Goal: Find specific page/section: Find specific page/section

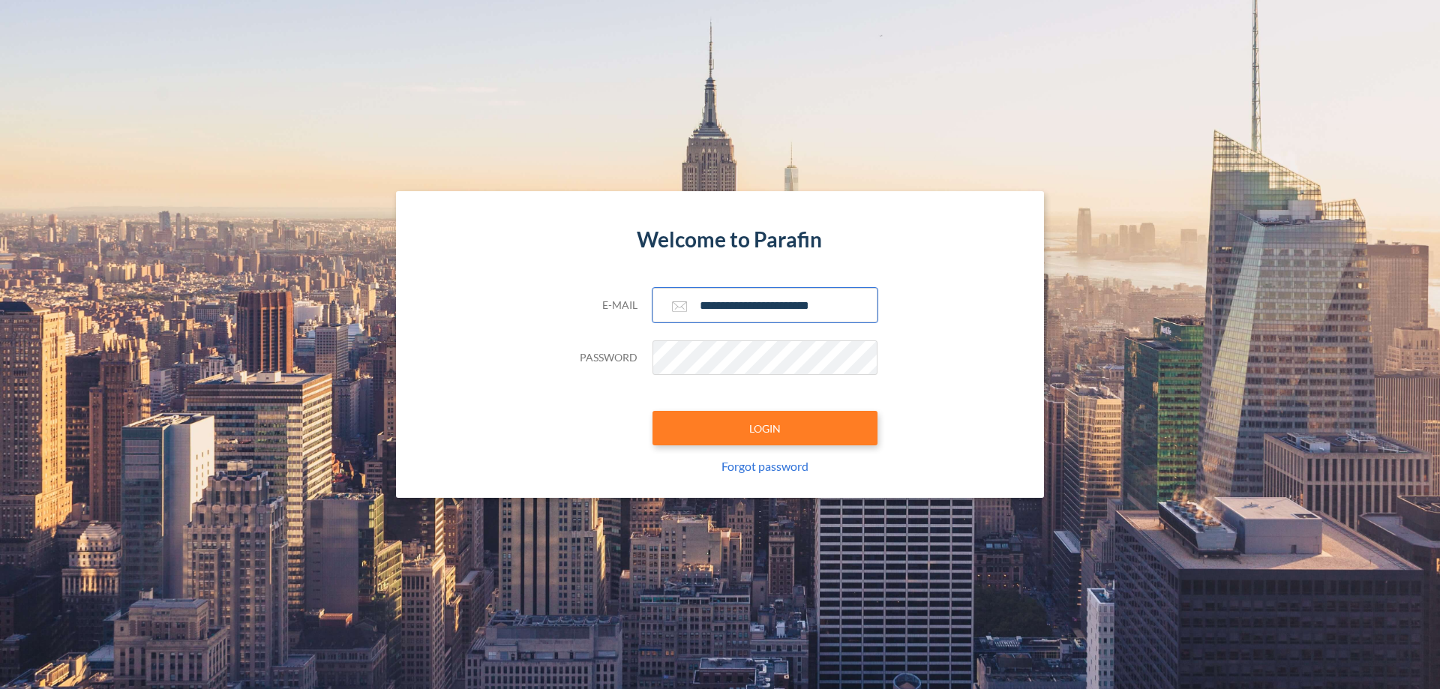
type input "**********"
click at [765, 428] on button "LOGIN" at bounding box center [764, 428] width 225 height 34
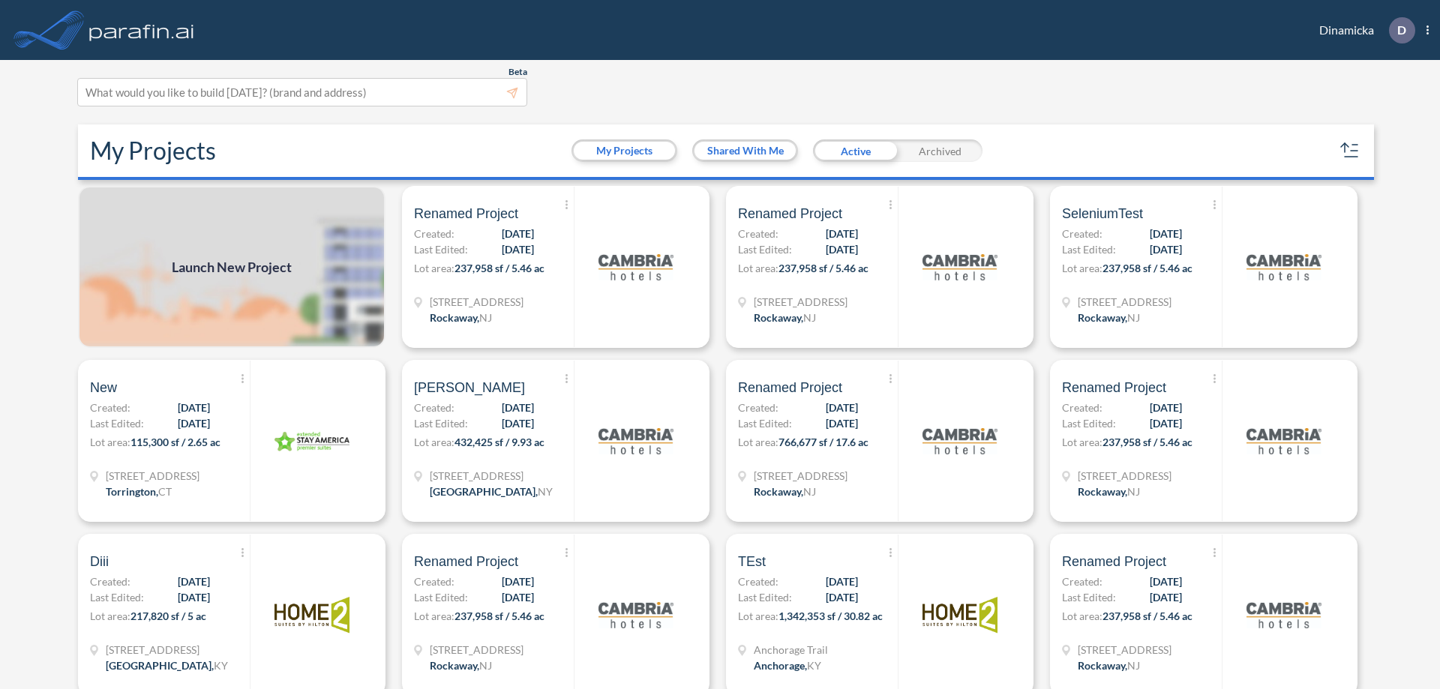
scroll to position [4, 0]
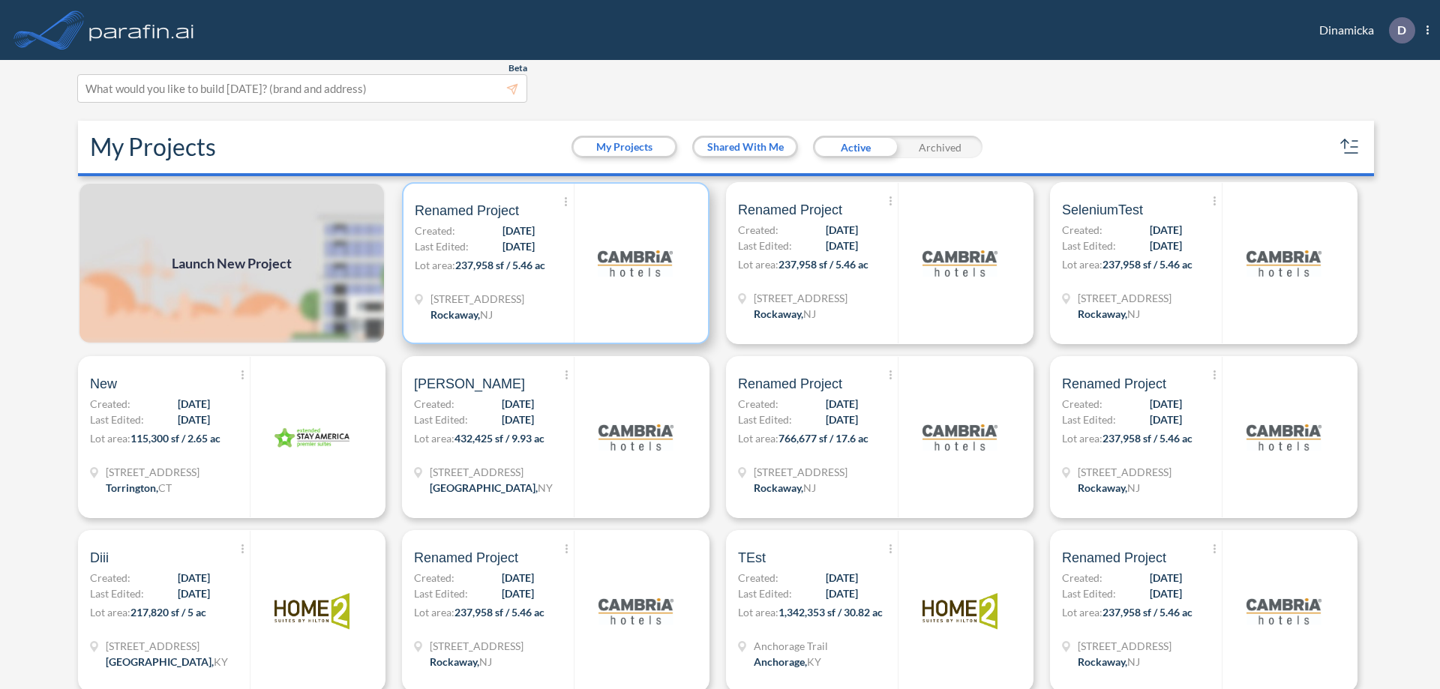
click at [553, 263] on p "Lot area: 237,958 sf / 5.46 ac" at bounding box center [494, 268] width 159 height 22
